Goal: Find specific page/section: Find specific page/section

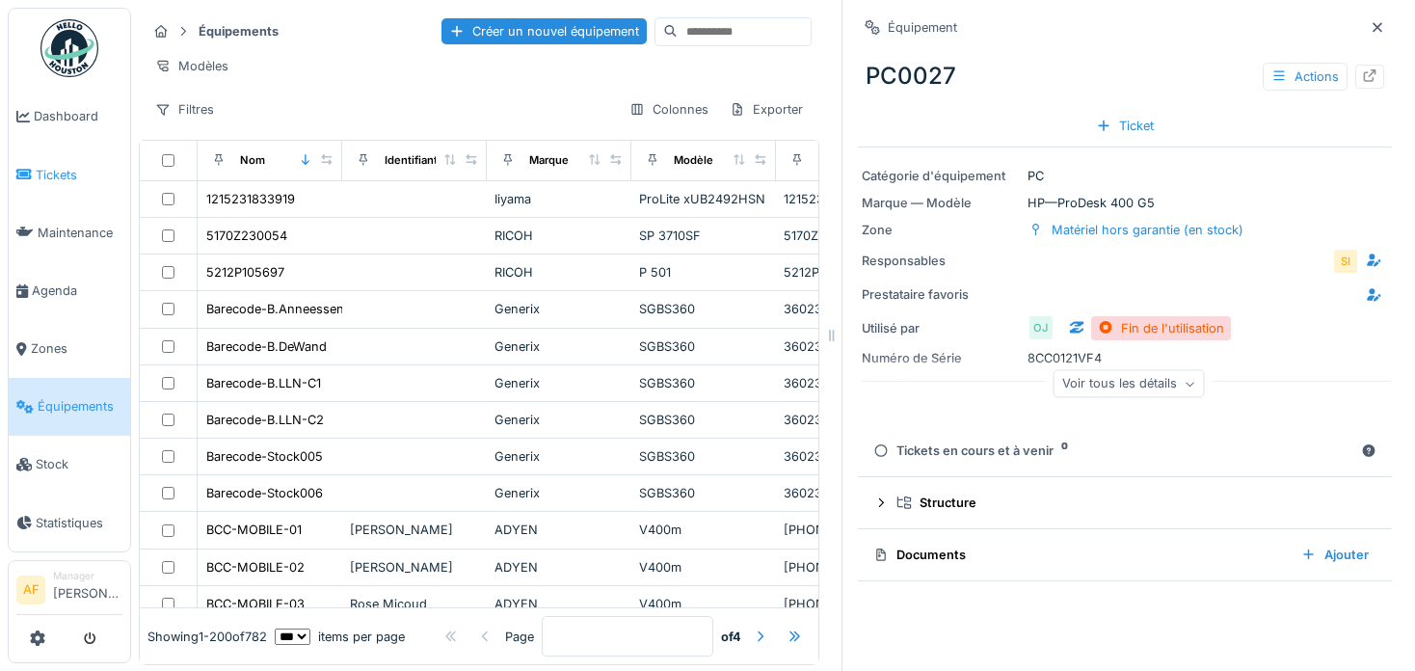
click at [74, 174] on span "Tickets" at bounding box center [79, 175] width 87 height 18
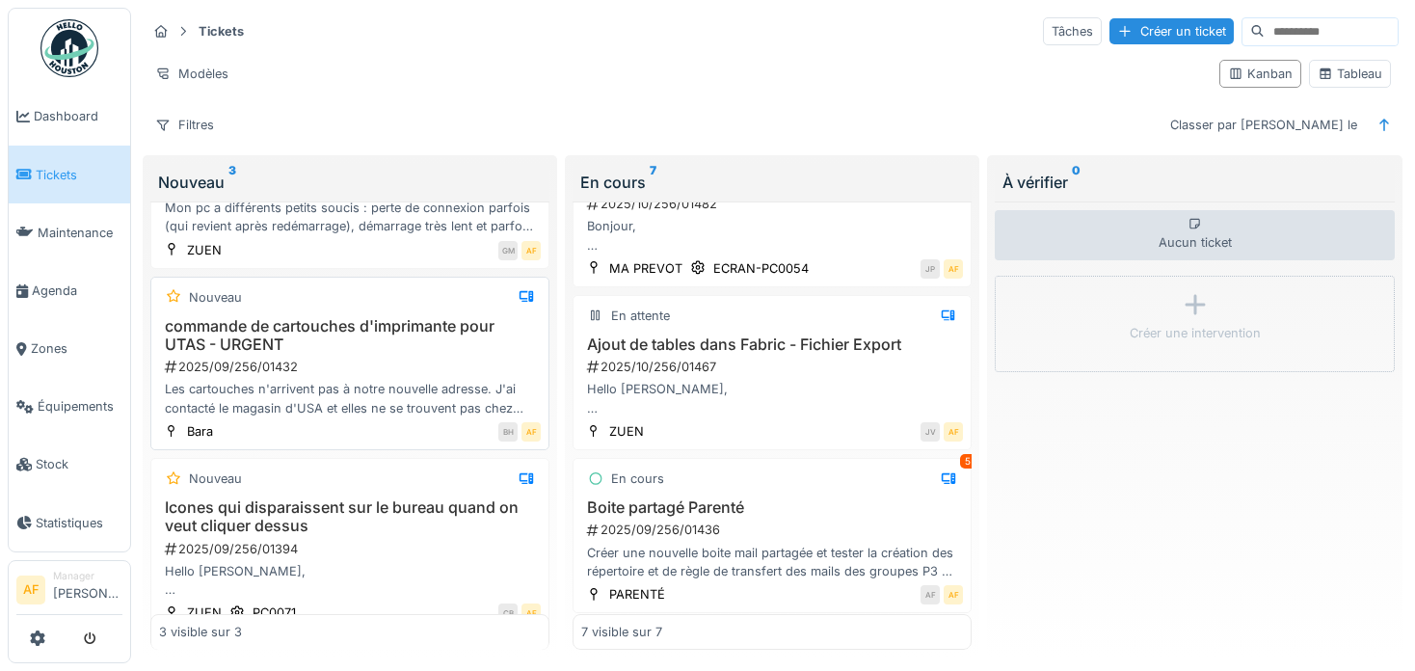
scroll to position [119, 0]
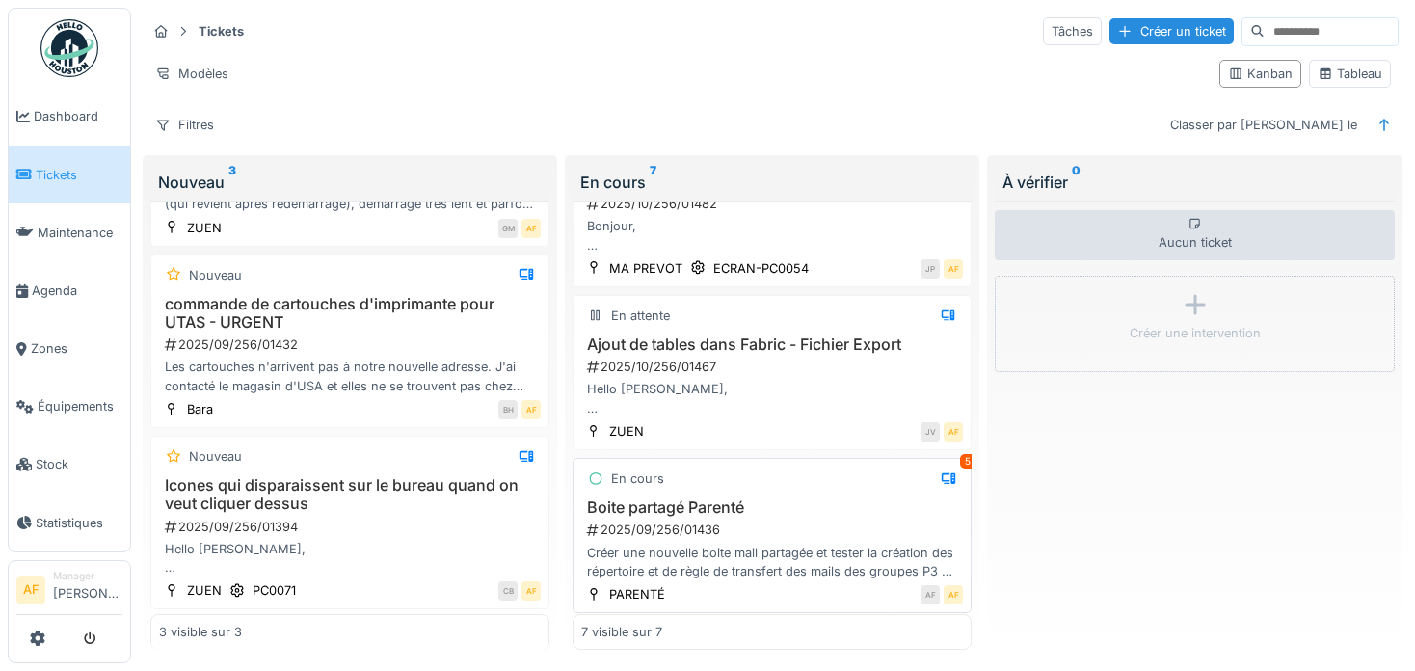
click at [830, 495] on div "En cours 5 Boite partagé Parenté 2025/09/256/01436 Créer une nouvelle boite mai…" at bounding box center [772, 535] width 399 height 155
click at [728, 544] on div "Créer une nouvelle boite mail partagée et tester la création des répertoire et …" at bounding box center [772, 562] width 382 height 37
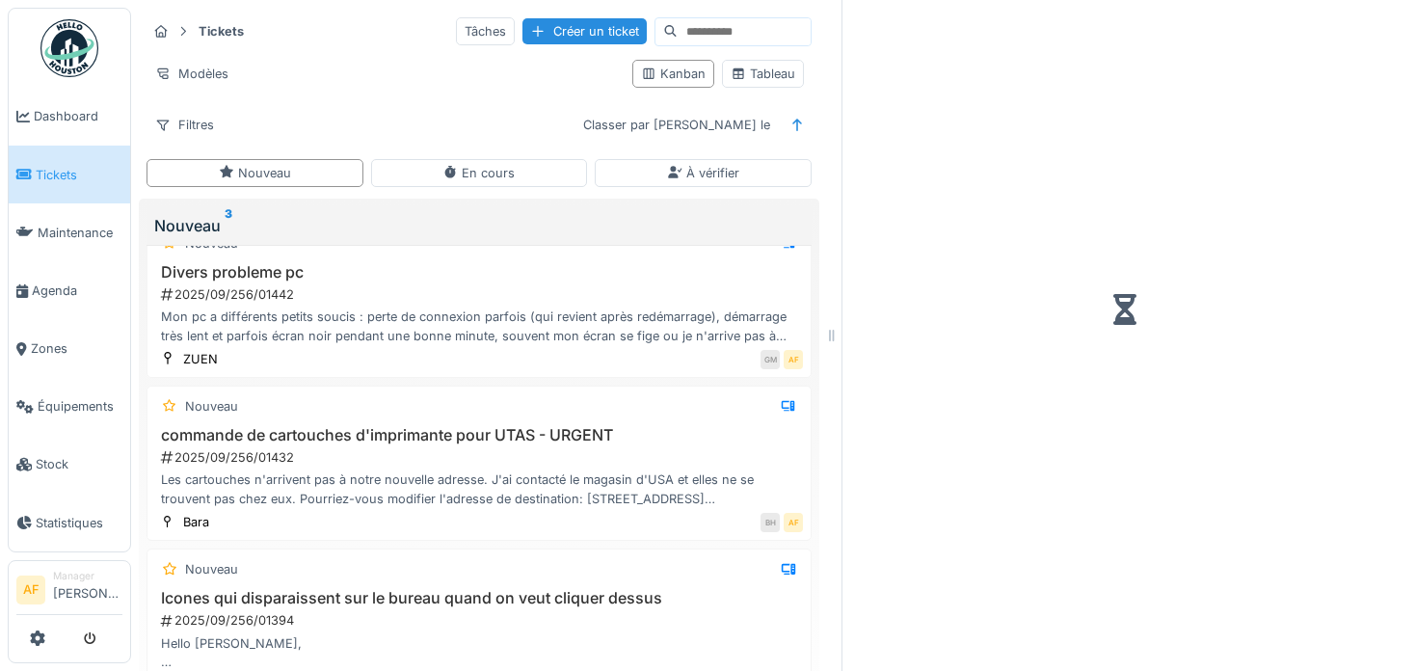
scroll to position [29, 0]
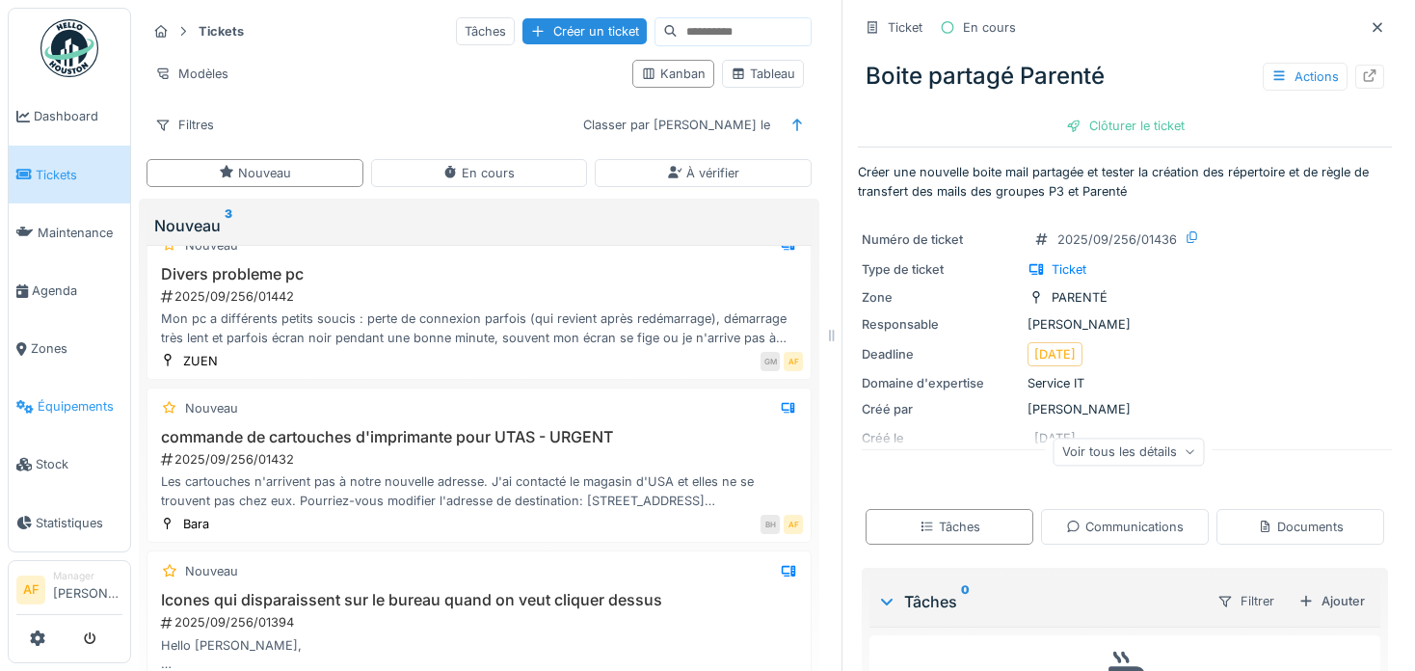
click at [81, 397] on span "Équipements" at bounding box center [80, 406] width 85 height 18
